Goal: Information Seeking & Learning: Learn about a topic

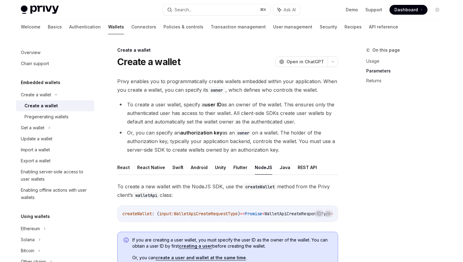
scroll to position [373, 0]
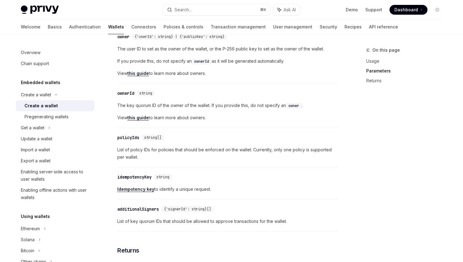
click at [138, 121] on link "this guide" at bounding box center [137, 118] width 21 height 6
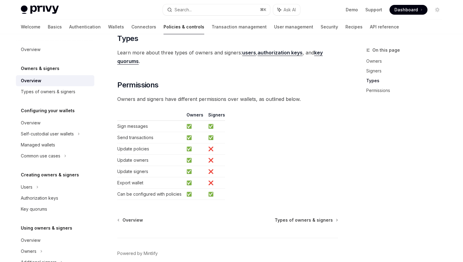
scroll to position [484, 0]
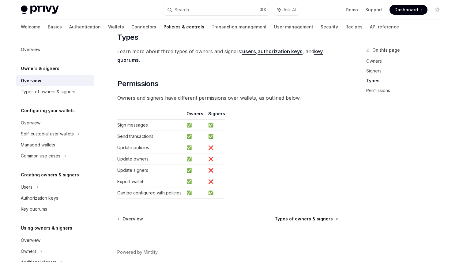
click at [301, 218] on span "Types of owners & signers" at bounding box center [303, 219] width 58 height 6
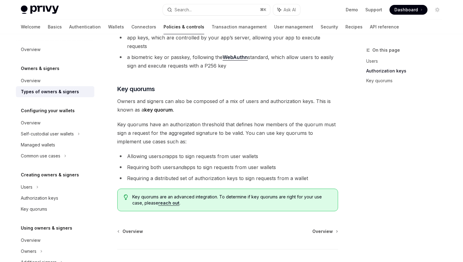
scroll to position [211, 0]
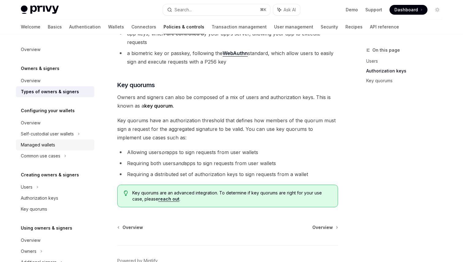
click at [57, 145] on div "Managed wallets" at bounding box center [56, 144] width 70 height 7
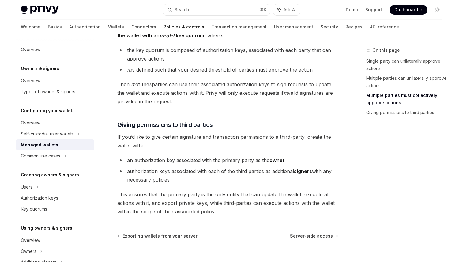
scroll to position [263, 0]
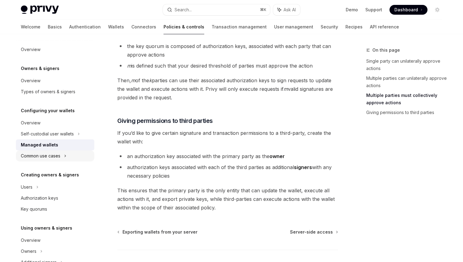
click at [46, 158] on div "Common use cases" at bounding box center [40, 155] width 39 height 7
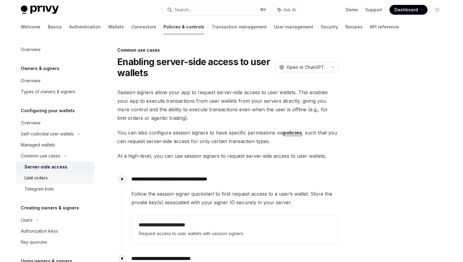
click at [47, 176] on div "Limit orders" at bounding box center [35, 177] width 23 height 7
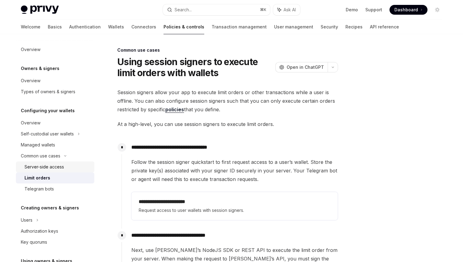
click at [48, 166] on div "Server-side access" at bounding box center [43, 166] width 39 height 7
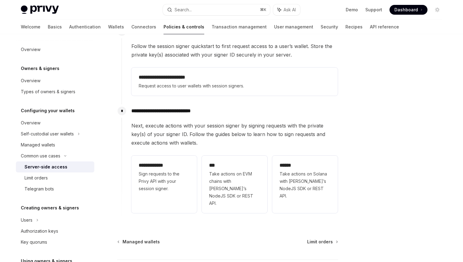
scroll to position [163, 0]
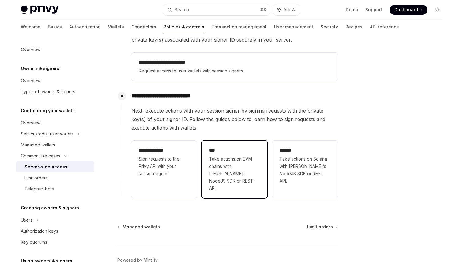
click at [251, 164] on span "Take actions on EVM chains with [PERSON_NAME]’s NodeJS SDK or REST API." at bounding box center [234, 173] width 51 height 37
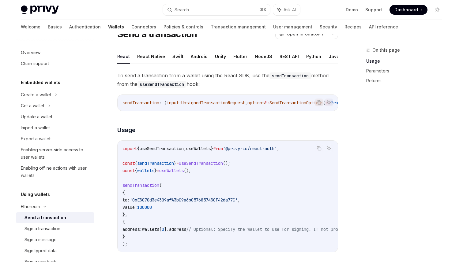
scroll to position [20, 0]
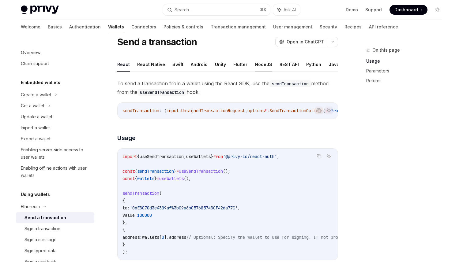
click at [255, 65] on button "NodeJS" at bounding box center [263, 64] width 17 height 14
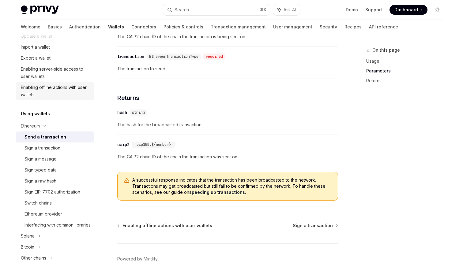
scroll to position [88, 0]
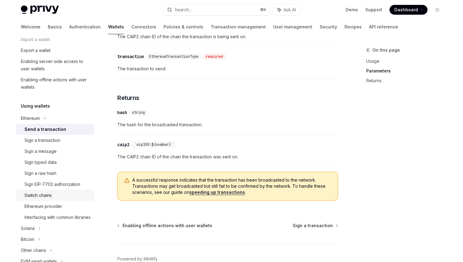
click at [56, 195] on div "Switch chains" at bounding box center [57, 195] width 66 height 7
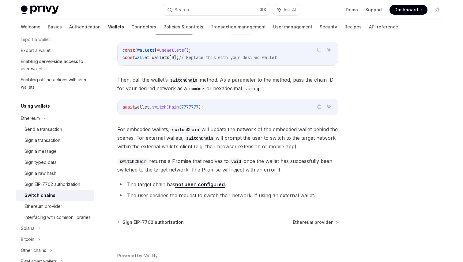
scroll to position [85, 0]
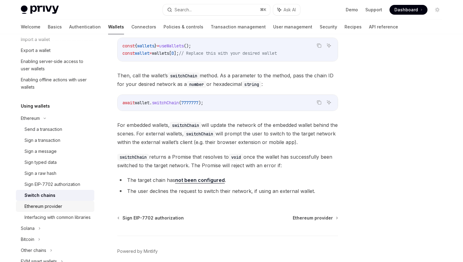
click at [71, 206] on div "Ethereum provider" at bounding box center [57, 206] width 66 height 7
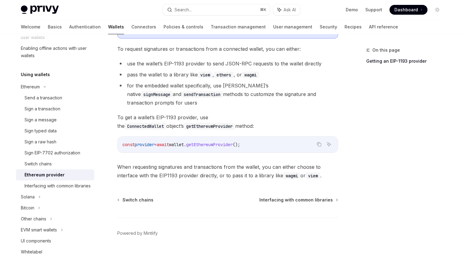
scroll to position [122, 0]
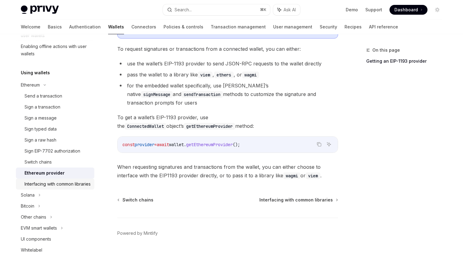
click at [48, 186] on div "Interfacing with common libraries" at bounding box center [57, 183] width 66 height 7
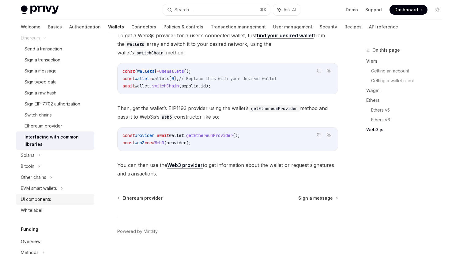
scroll to position [169, 0]
click at [43, 199] on div "UI components" at bounding box center [36, 198] width 30 height 7
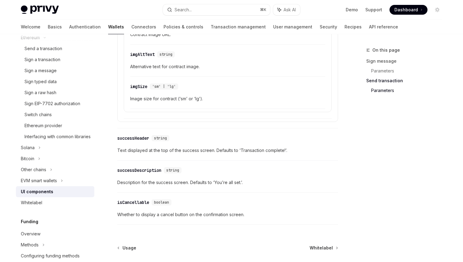
scroll to position [1111, 0]
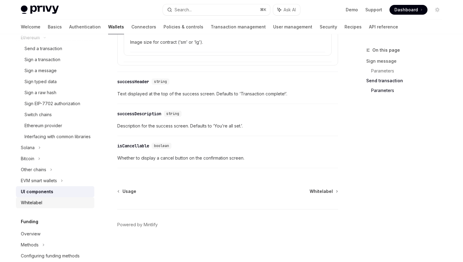
click at [35, 207] on div "Whitelabel" at bounding box center [31, 202] width 21 height 7
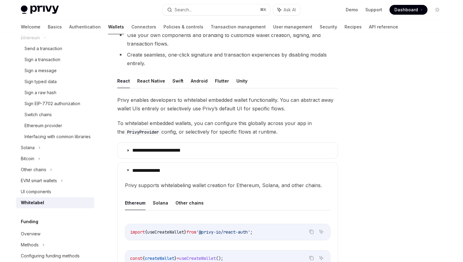
scroll to position [101, 0]
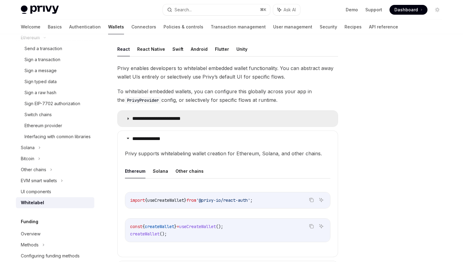
click at [130, 118] on summary "**********" at bounding box center [227, 119] width 220 height 16
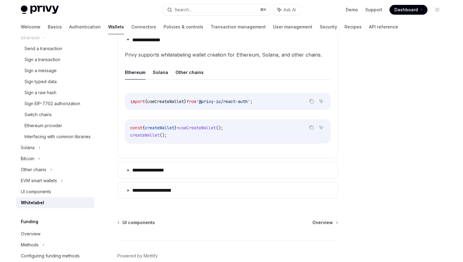
scroll to position [348, 0]
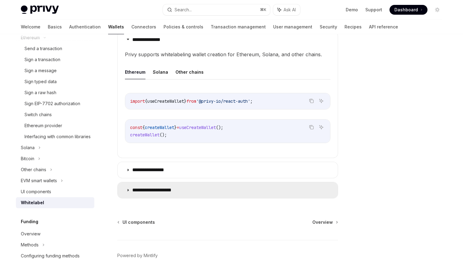
click at [130, 187] on summary "**********" at bounding box center [227, 190] width 220 height 16
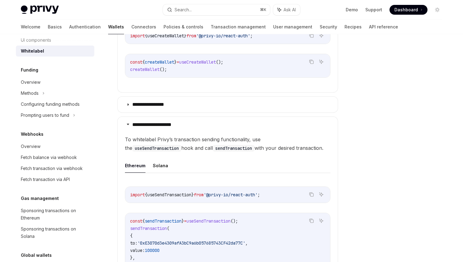
scroll to position [324, 0]
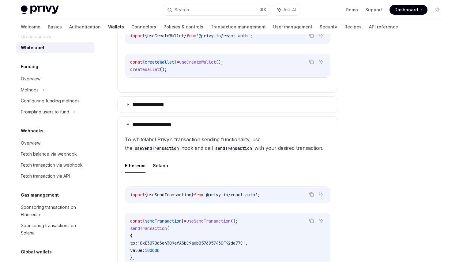
click at [72, 158] on div "Fetch balance via webhook" at bounding box center [49, 154] width 56 height 7
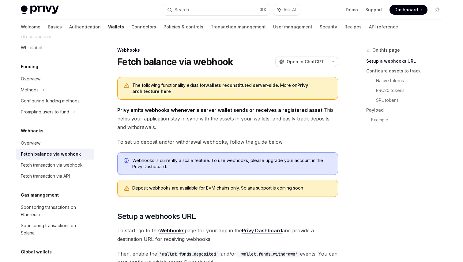
click at [216, 87] on link "wallets reconstituted server-side" at bounding box center [241, 86] width 73 height 6
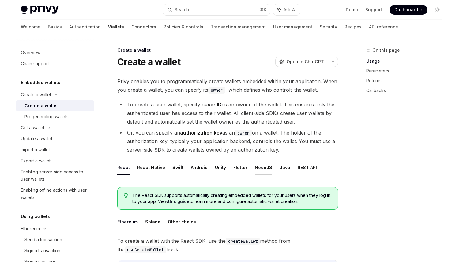
click at [262, 166] on button "NodeJS" at bounding box center [263, 167] width 17 height 14
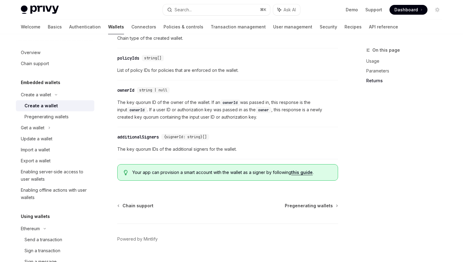
scroll to position [694, 0]
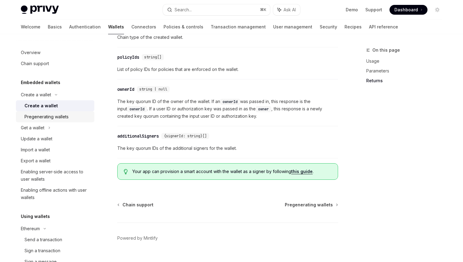
click at [65, 121] on link "Pregenerating wallets" at bounding box center [55, 116] width 78 height 11
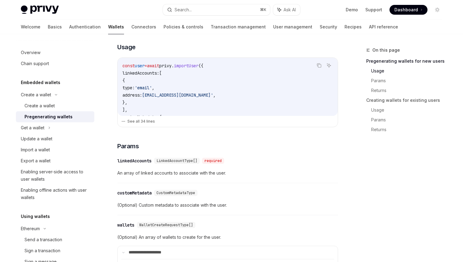
scroll to position [206, 0]
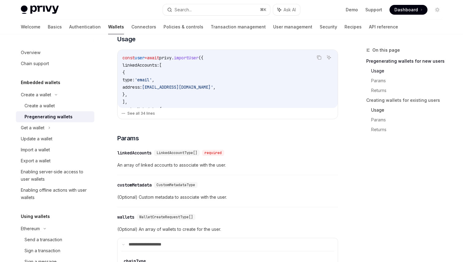
click at [374, 106] on link "Usage" at bounding box center [409, 110] width 76 height 10
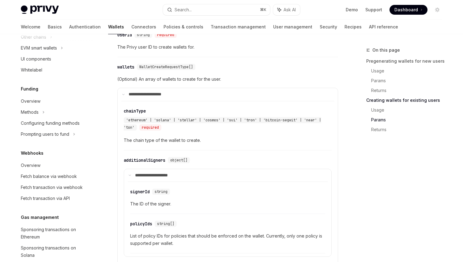
scroll to position [396, 0]
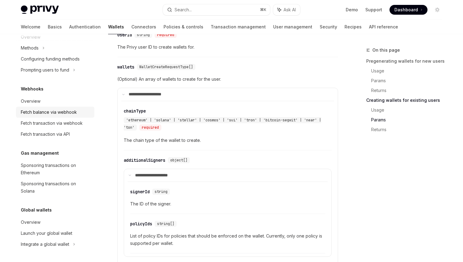
click at [79, 116] on link "Fetch balance via webhook" at bounding box center [55, 112] width 78 height 11
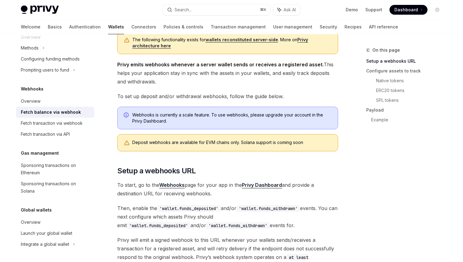
scroll to position [49, 0]
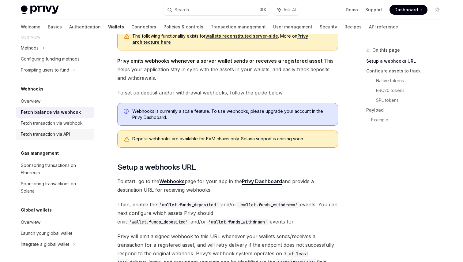
click at [45, 132] on div "Fetch transaction via API" at bounding box center [45, 134] width 49 height 7
type textarea "*"
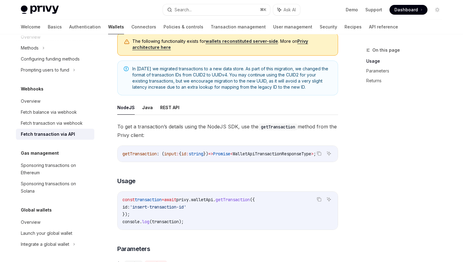
scroll to position [39, 0]
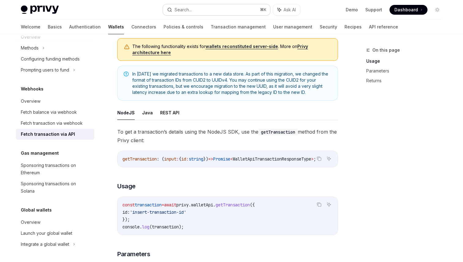
click at [220, 7] on button "Search... ⌘ K" at bounding box center [216, 9] width 107 height 11
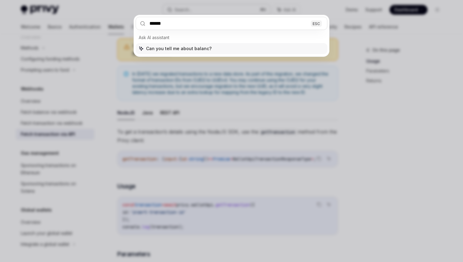
type input "*******"
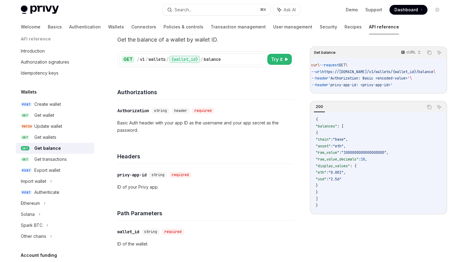
scroll to position [0, 2]
click at [69, 158] on div "Get transactions" at bounding box center [62, 159] width 56 height 7
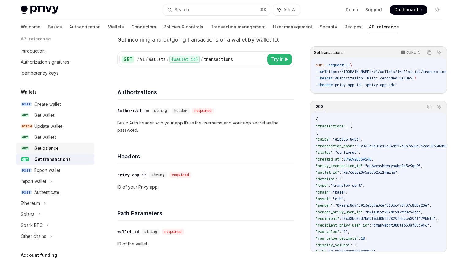
click at [68, 151] on div "Get balance" at bounding box center [62, 148] width 56 height 7
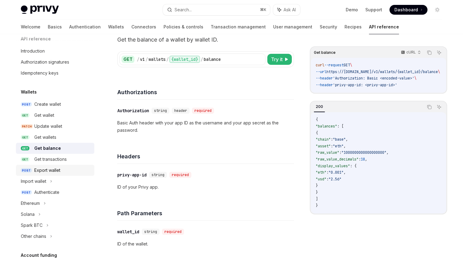
click at [57, 169] on div "Export wallet" at bounding box center [47, 170] width 26 height 7
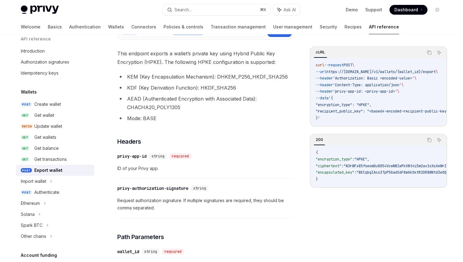
scroll to position [61, 0]
click at [53, 195] on div "Authenticate" at bounding box center [46, 192] width 25 height 7
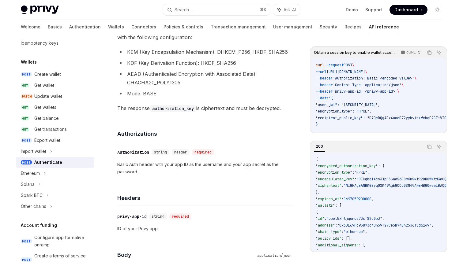
scroll to position [38, 0]
click at [37, 174] on div "Ethereum" at bounding box center [30, 174] width 19 height 7
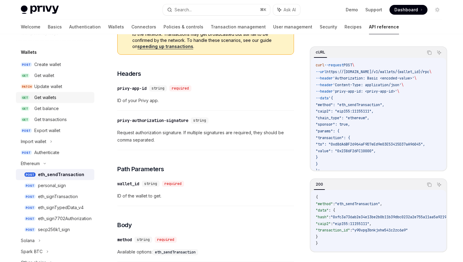
scroll to position [46, 0]
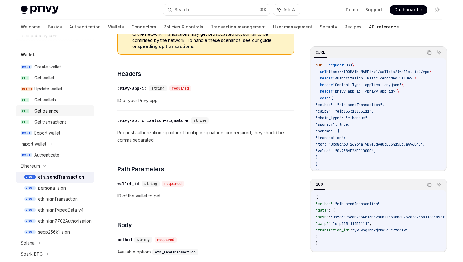
click at [49, 110] on div "Get balance" at bounding box center [46, 110] width 24 height 7
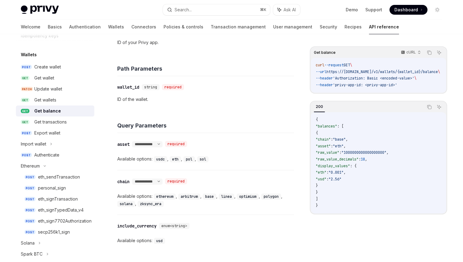
scroll to position [184, 0]
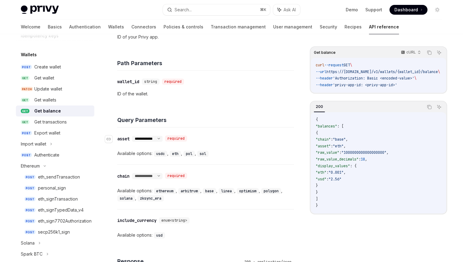
click at [162, 139] on select "**********" at bounding box center [147, 138] width 31 height 5
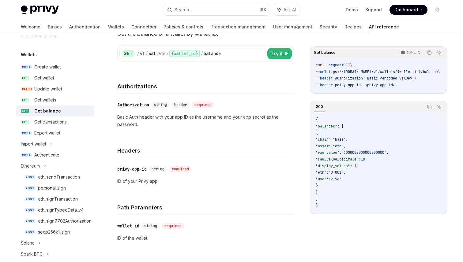
scroll to position [46, 0]
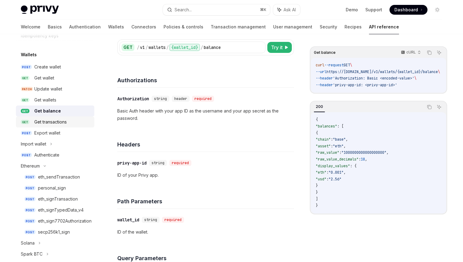
click at [46, 124] on div "Get transactions" at bounding box center [50, 121] width 32 height 7
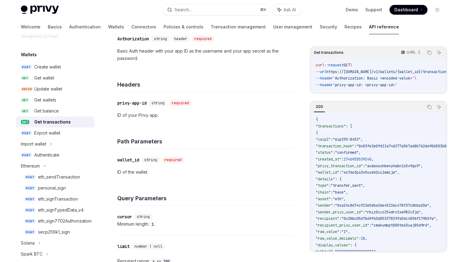
scroll to position [111, 0]
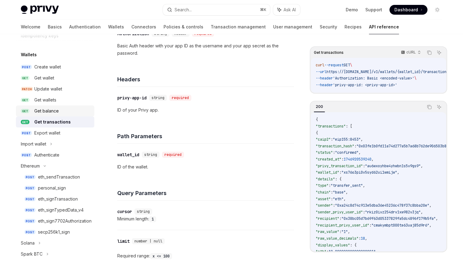
click at [48, 114] on div "Get balance" at bounding box center [46, 110] width 24 height 7
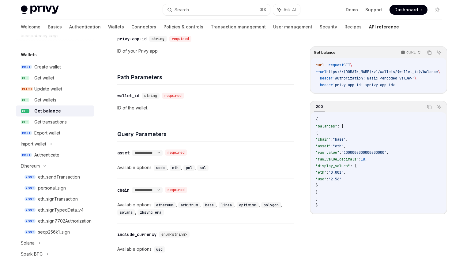
scroll to position [170, 0]
click at [157, 190] on select "**********" at bounding box center [147, 190] width 31 height 5
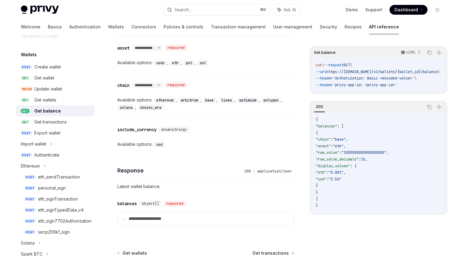
scroll to position [277, 0]
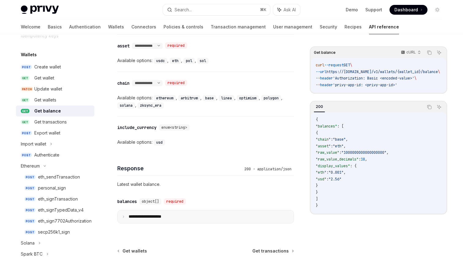
click at [126, 217] on summary "**********" at bounding box center [205, 216] width 176 height 13
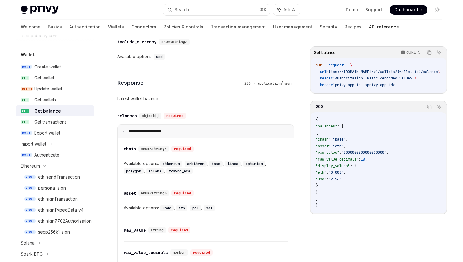
scroll to position [364, 0]
click at [127, 127] on summary "**********" at bounding box center [205, 130] width 176 height 13
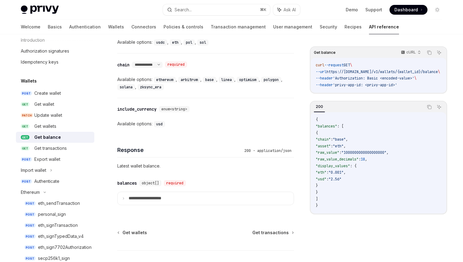
scroll to position [299, 0]
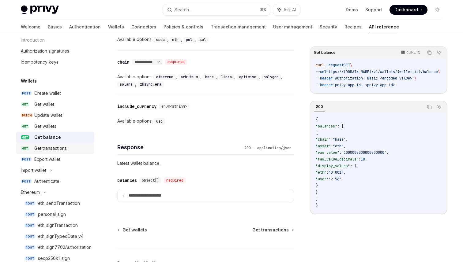
click at [54, 151] on div "Get transactions" at bounding box center [50, 148] width 32 height 7
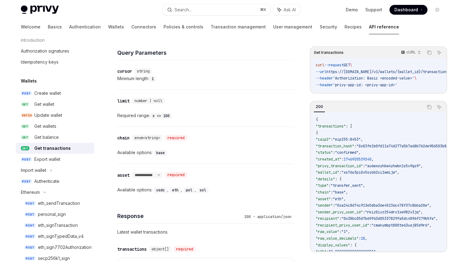
scroll to position [249, 0]
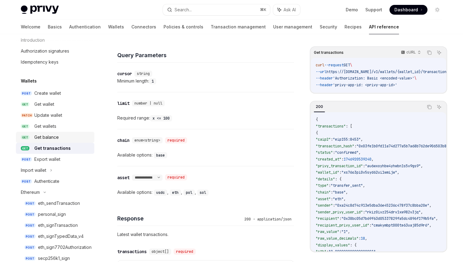
click at [54, 137] on div "Get balance" at bounding box center [46, 137] width 24 height 7
type textarea "*"
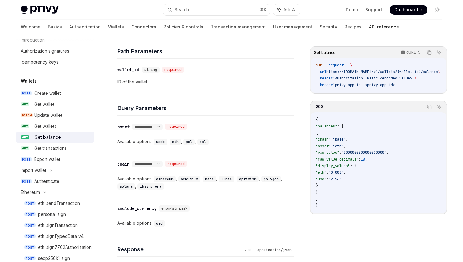
scroll to position [235, 0]
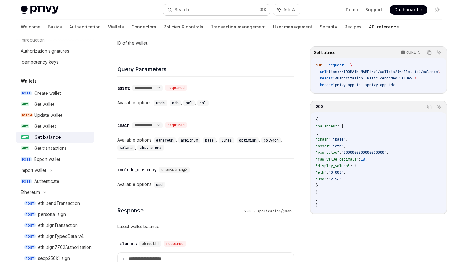
click at [216, 7] on button "Search... ⌘ K" at bounding box center [216, 9] width 107 height 11
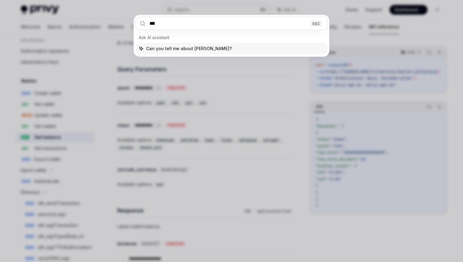
type input "****"
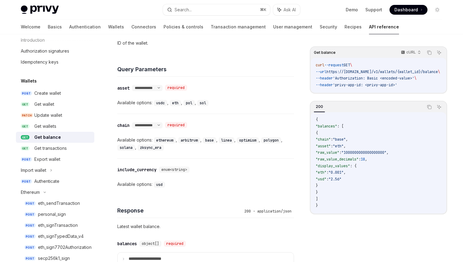
type textarea "*"
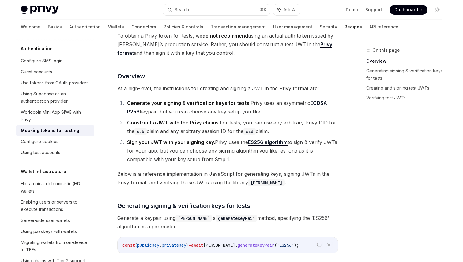
scroll to position [63, 0]
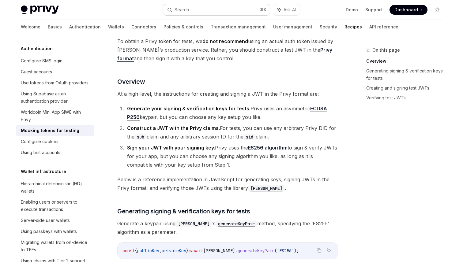
click at [180, 10] on div "Search..." at bounding box center [182, 9] width 17 height 7
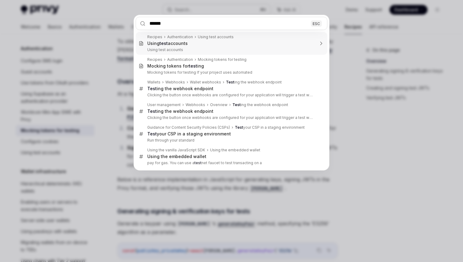
type input "*******"
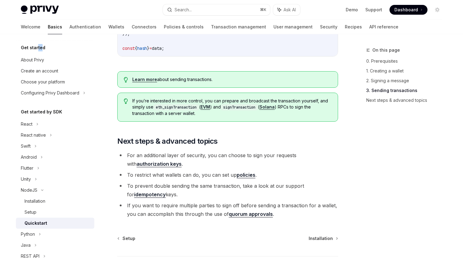
scroll to position [639, 0]
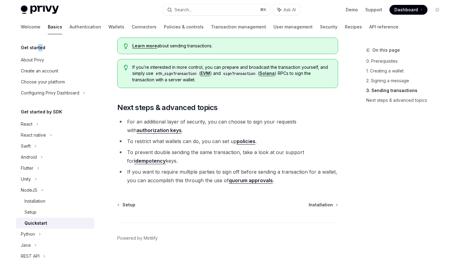
click at [249, 181] on link "quorum approvals" at bounding box center [251, 180] width 44 height 6
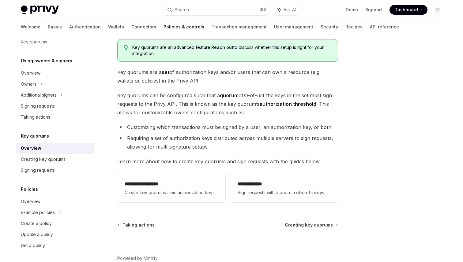
scroll to position [64, 0]
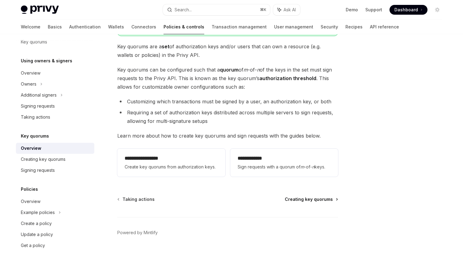
click at [292, 198] on span "Creating key quorums" at bounding box center [309, 199] width 48 height 6
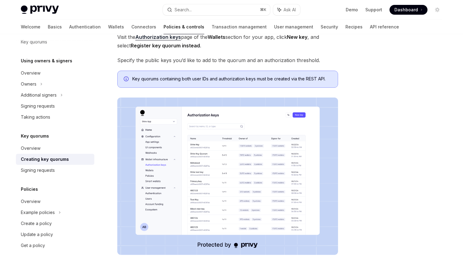
scroll to position [207, 0]
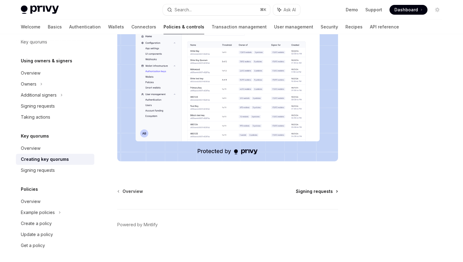
click at [329, 194] on span "Signing requests" at bounding box center [314, 191] width 37 height 6
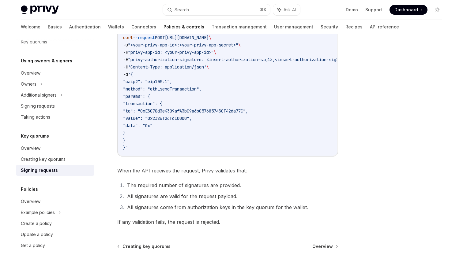
scroll to position [180, 0]
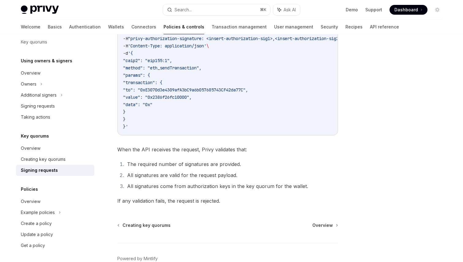
click at [318, 223] on div "Key quorums Signing requests with key quorums OpenAI Open in ChatGPT OpenAI Ope…" at bounding box center [170, 81] width 338 height 430
click at [318, 229] on span "Overview" at bounding box center [322, 225] width 20 height 6
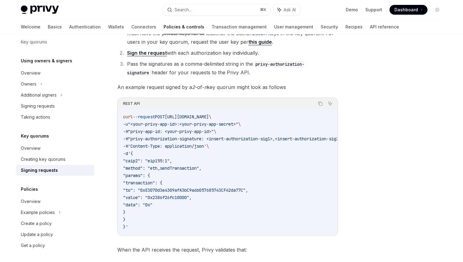
scroll to position [78, 0]
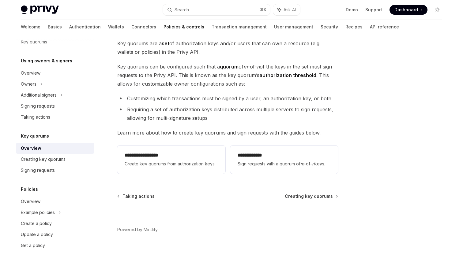
scroll to position [64, 0]
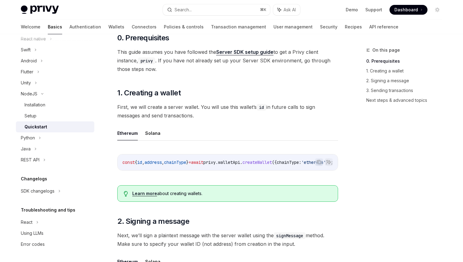
scroll to position [96, 0]
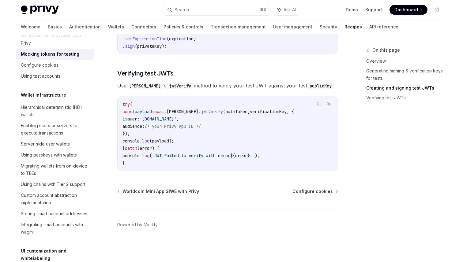
scroll to position [2, 0]
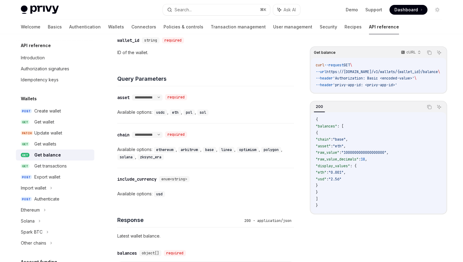
scroll to position [235, 0]
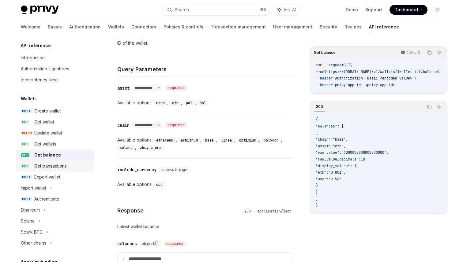
click at [72, 164] on div "Get transactions" at bounding box center [62, 165] width 56 height 7
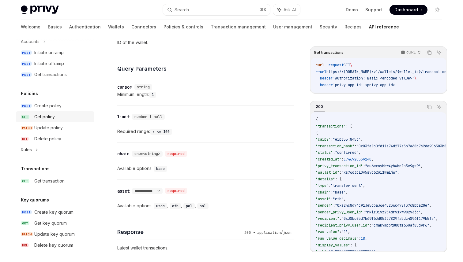
scroll to position [322, 0]
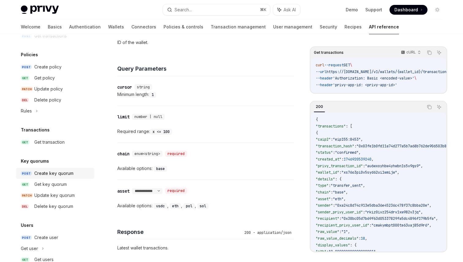
click at [51, 175] on div "Create key quorum" at bounding box center [53, 173] width 39 height 7
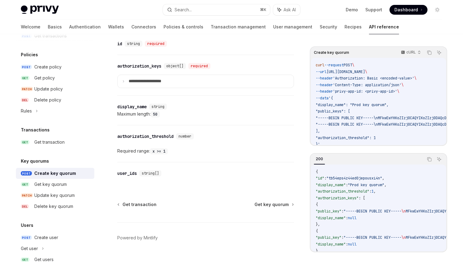
type textarea "*"
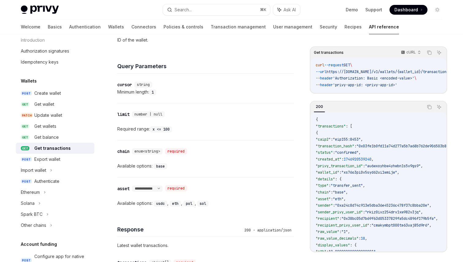
scroll to position [236, 0]
